Goal: Task Accomplishment & Management: Use online tool/utility

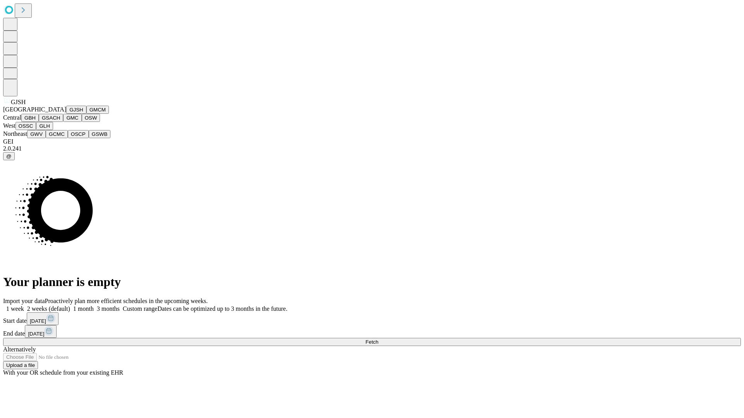
click at [66, 114] on button "GJSH" at bounding box center [76, 110] width 20 height 8
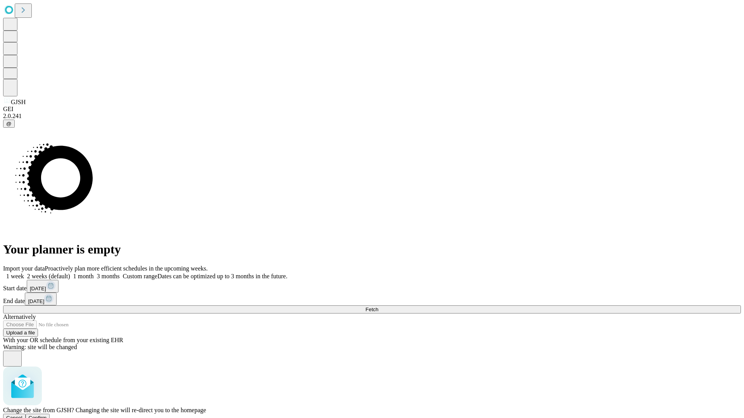
click at [47, 415] on span "Confirm" at bounding box center [38, 418] width 18 height 6
click at [94, 273] on label "1 month" at bounding box center [82, 276] width 24 height 7
click at [378, 307] on span "Fetch" at bounding box center [371, 310] width 13 height 6
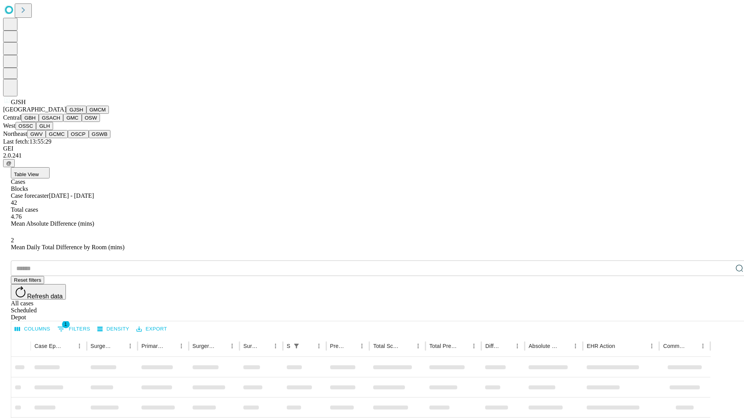
click at [86, 114] on button "GMCM" at bounding box center [97, 110] width 22 height 8
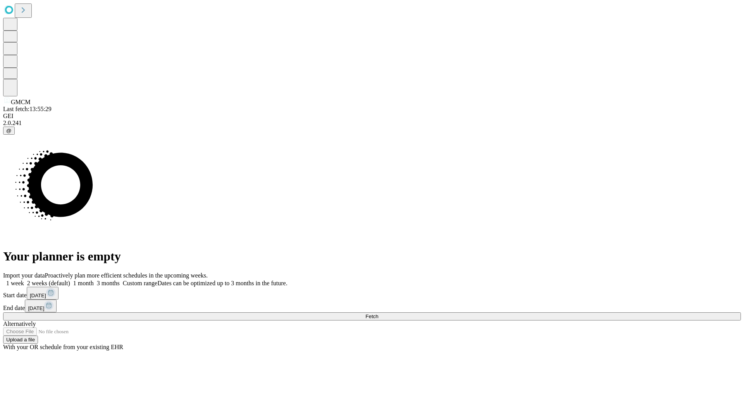
click at [94, 280] on label "1 month" at bounding box center [82, 283] width 24 height 7
click at [378, 314] on span "Fetch" at bounding box center [371, 317] width 13 height 6
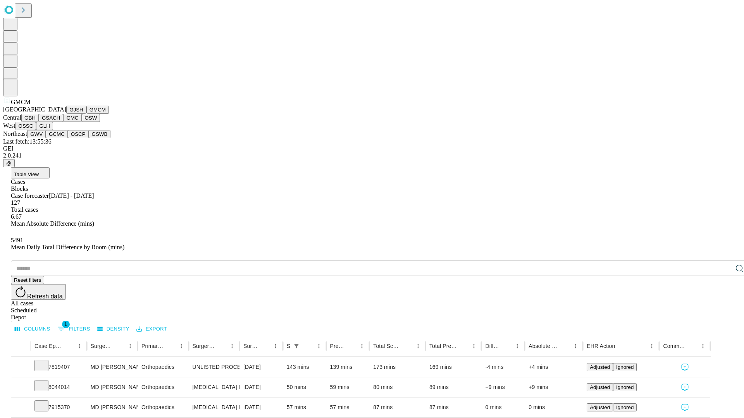
click at [39, 122] on button "GBH" at bounding box center [29, 118] width 17 height 8
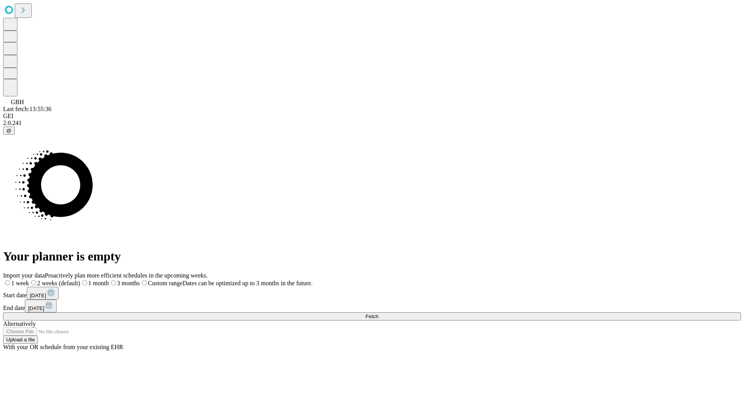
click at [109, 280] on label "1 month" at bounding box center [94, 283] width 29 height 7
click at [378, 314] on span "Fetch" at bounding box center [371, 317] width 13 height 6
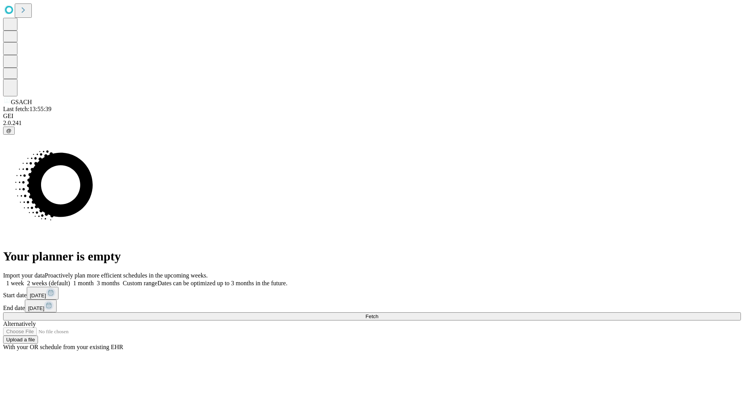
click at [94, 280] on label "1 month" at bounding box center [82, 283] width 24 height 7
click at [378, 314] on span "Fetch" at bounding box center [371, 317] width 13 height 6
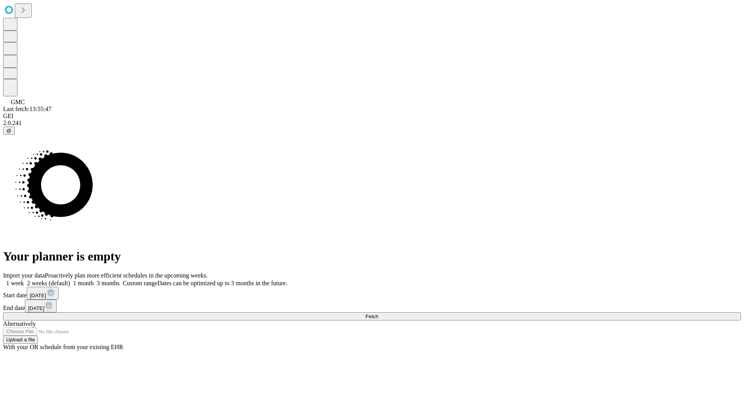
click at [94, 280] on label "1 month" at bounding box center [82, 283] width 24 height 7
click at [378, 314] on span "Fetch" at bounding box center [371, 317] width 13 height 6
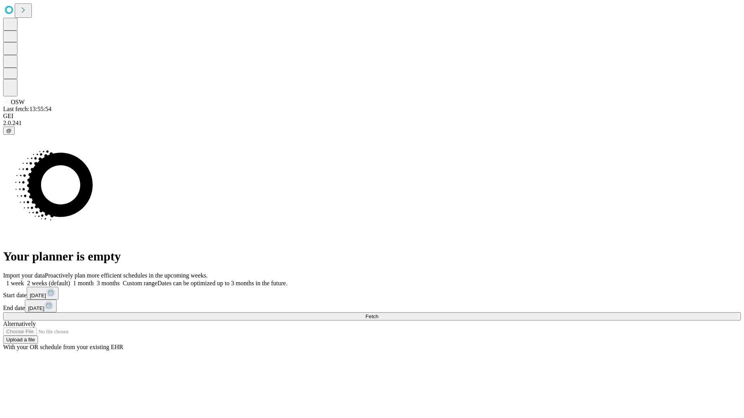
click at [94, 280] on label "1 month" at bounding box center [82, 283] width 24 height 7
click at [378, 314] on span "Fetch" at bounding box center [371, 317] width 13 height 6
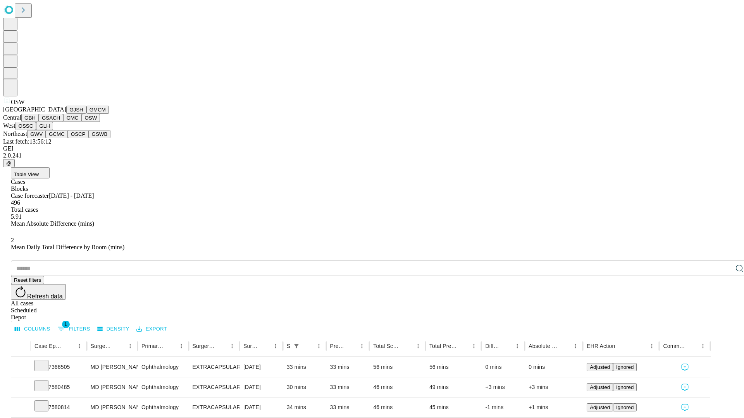
click at [36, 130] on button "OSSC" at bounding box center [25, 126] width 21 height 8
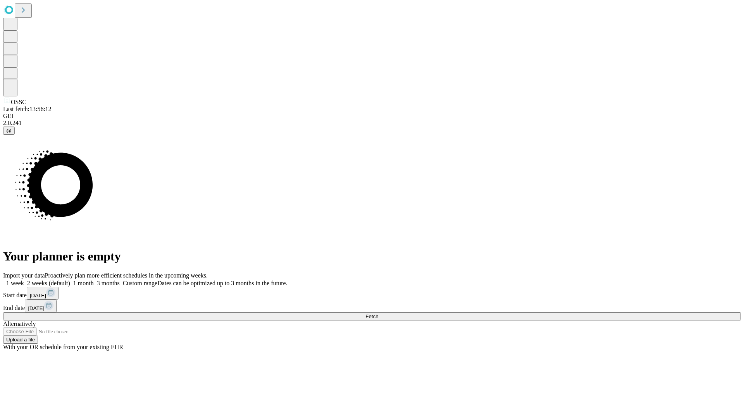
click at [94, 280] on label "1 month" at bounding box center [82, 283] width 24 height 7
click at [378, 314] on span "Fetch" at bounding box center [371, 317] width 13 height 6
click at [94, 280] on label "1 month" at bounding box center [82, 283] width 24 height 7
click at [378, 314] on span "Fetch" at bounding box center [371, 317] width 13 height 6
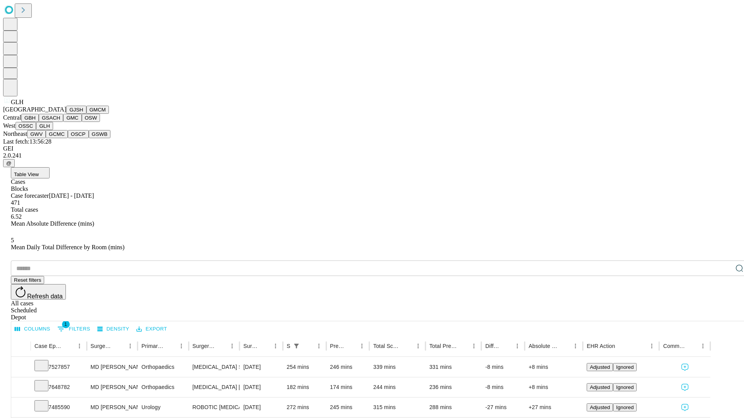
click at [46, 138] on button "GWV" at bounding box center [36, 134] width 19 height 8
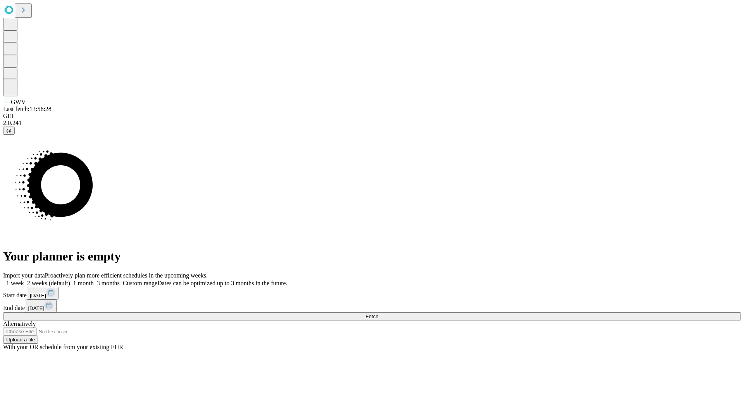
click at [94, 280] on label "1 month" at bounding box center [82, 283] width 24 height 7
click at [378, 314] on span "Fetch" at bounding box center [371, 317] width 13 height 6
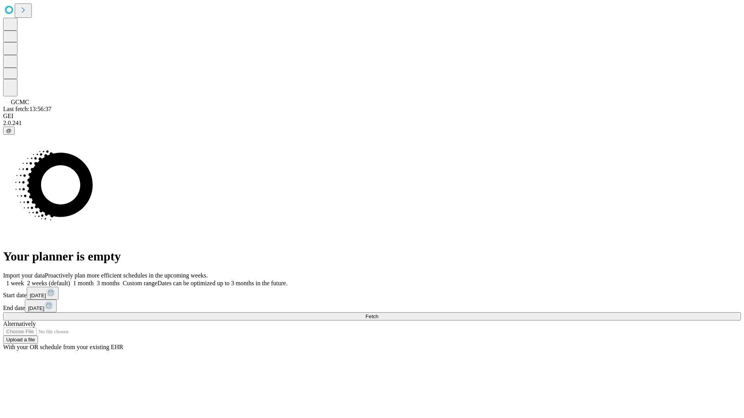
click at [94, 280] on label "1 month" at bounding box center [82, 283] width 24 height 7
click at [378, 314] on span "Fetch" at bounding box center [371, 317] width 13 height 6
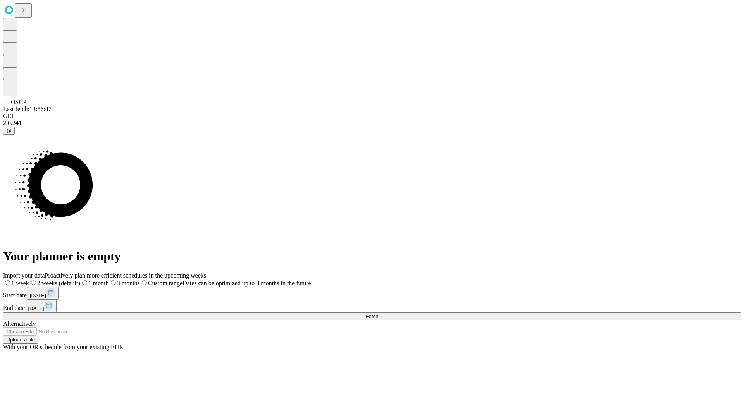
click at [109, 280] on label "1 month" at bounding box center [94, 283] width 29 height 7
click at [378, 314] on span "Fetch" at bounding box center [371, 317] width 13 height 6
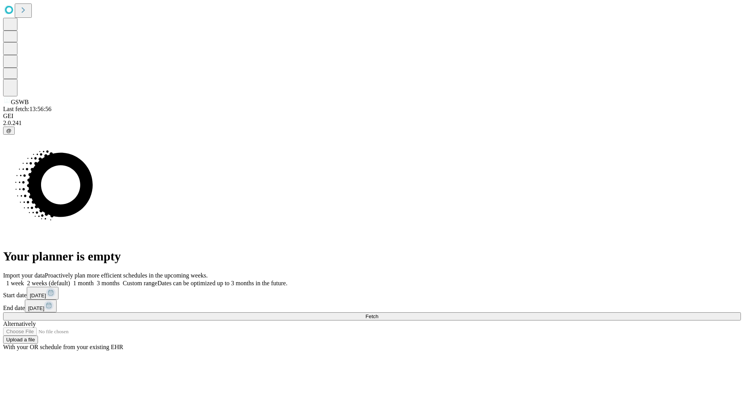
click at [94, 280] on label "1 month" at bounding box center [82, 283] width 24 height 7
click at [378, 314] on span "Fetch" at bounding box center [371, 317] width 13 height 6
